Goal: Task Accomplishment & Management: Manage account settings

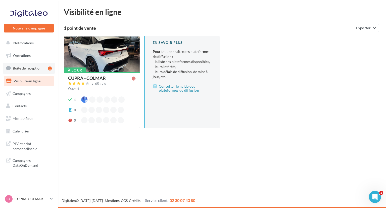
click at [23, 68] on span "Boîte de réception" at bounding box center [27, 68] width 29 height 4
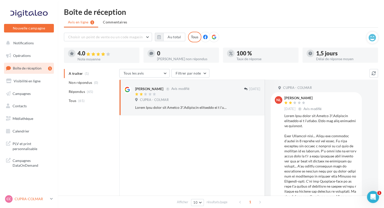
click at [18, 195] on div "CC CUPRA-COLMAR cupra_colmar" at bounding box center [26, 199] width 43 height 8
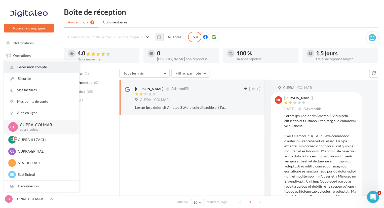
click at [38, 68] on link "Gérer mon compte" at bounding box center [41, 66] width 75 height 11
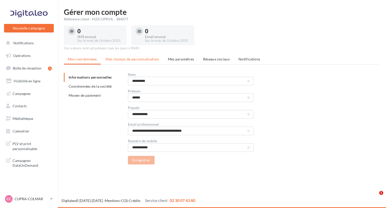
click at [141, 60] on span "Mes champs de personnalisation" at bounding box center [133, 59] width 54 height 4
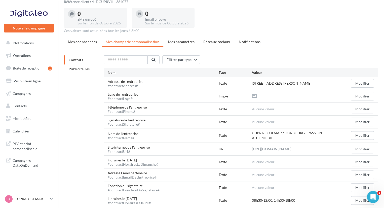
scroll to position [25, 0]
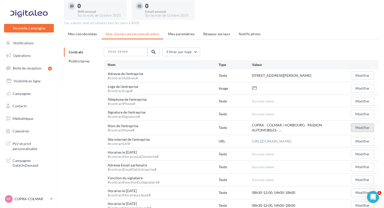
click at [362, 126] on button "Modifier" at bounding box center [362, 127] width 23 height 9
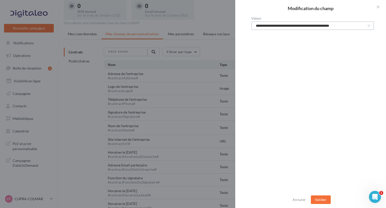
click at [304, 22] on input "**********" at bounding box center [312, 25] width 123 height 9
type input "**********"
click at [325, 201] on button "Valider" at bounding box center [321, 199] width 20 height 9
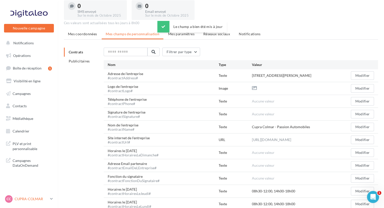
click at [29, 199] on p "CUPRA-COLMAR" at bounding box center [31, 198] width 33 height 5
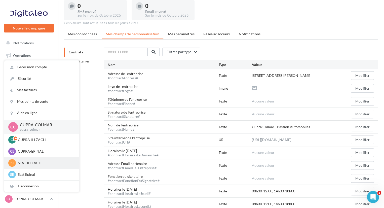
click at [29, 161] on p "SEAT-ILLZACH" at bounding box center [45, 162] width 55 height 5
click at [29, 163] on p "SEAT-ILLZACH" at bounding box center [45, 162] width 55 height 5
click at [50, 162] on p "SEAT-ILLZACH" at bounding box center [45, 162] width 55 height 5
